Goal: Task Accomplishment & Management: Manage account settings

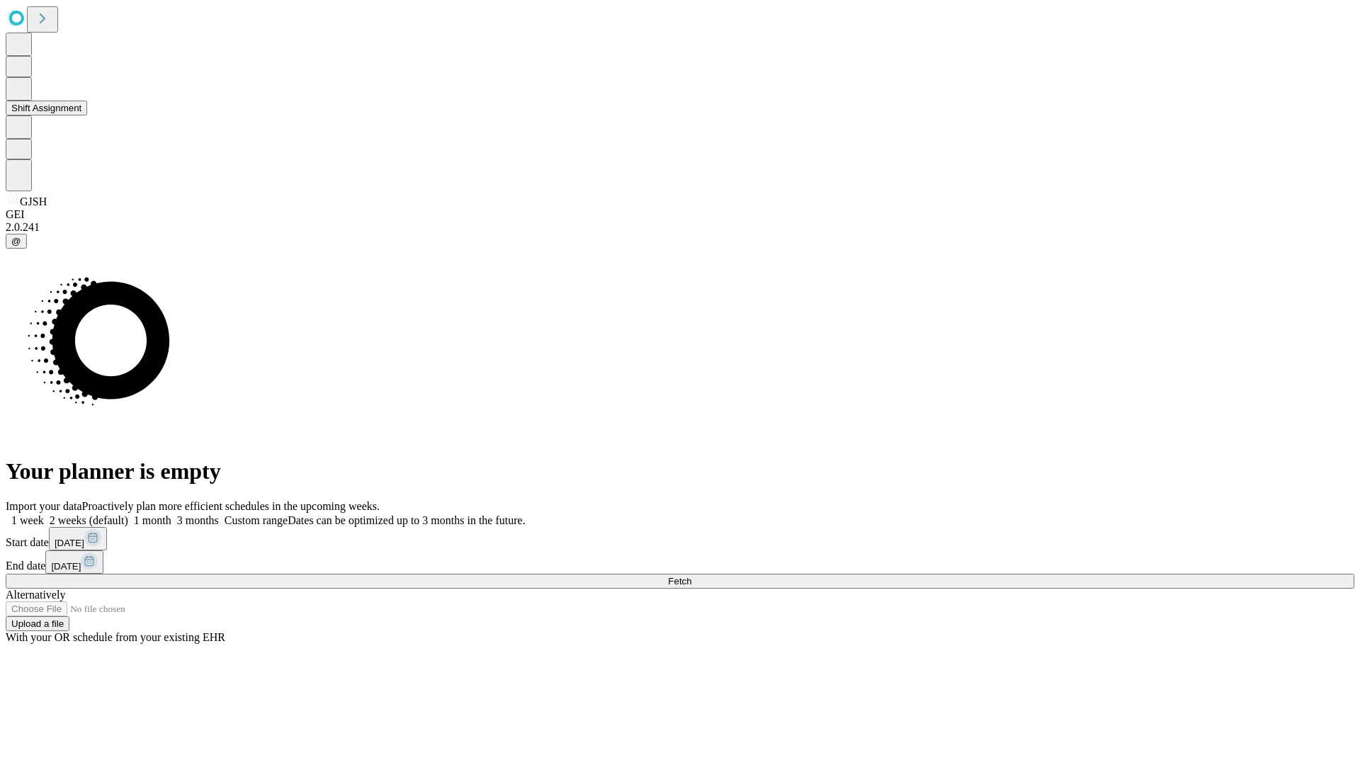
click at [87, 115] on button "Shift Assignment" at bounding box center [46, 108] width 81 height 15
